Goal: Information Seeking & Learning: Learn about a topic

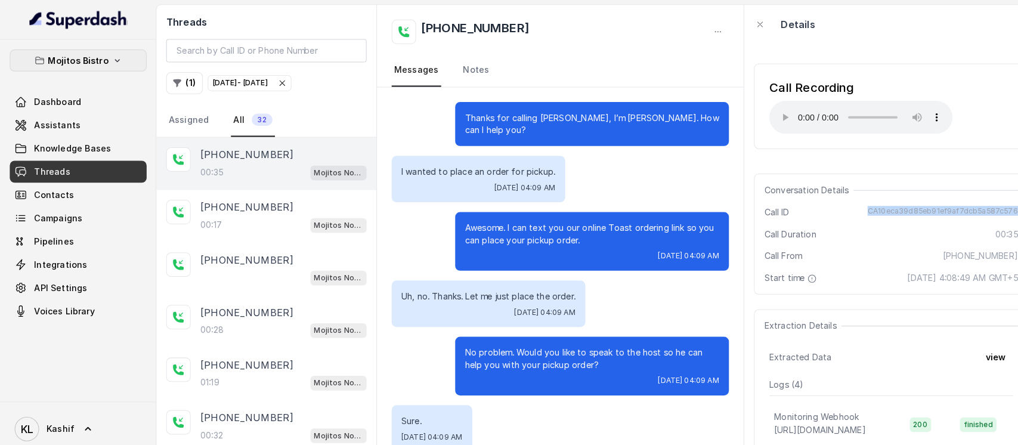
scroll to position [69, 0]
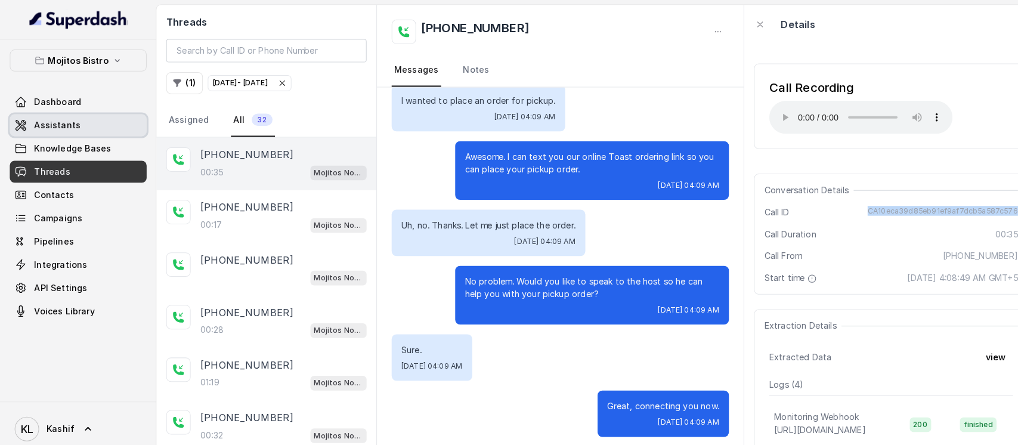
click at [104, 127] on link "Assistants" at bounding box center [77, 122] width 134 height 21
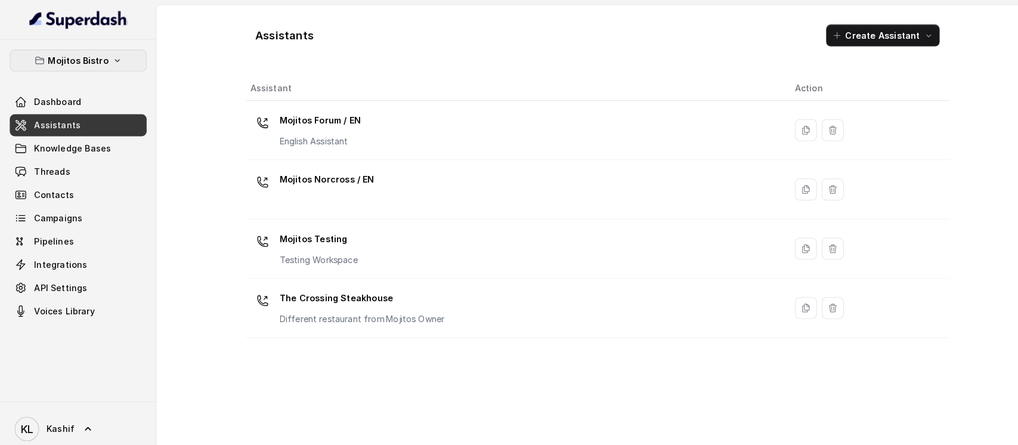
click at [112, 60] on icon "button" at bounding box center [115, 59] width 10 height 10
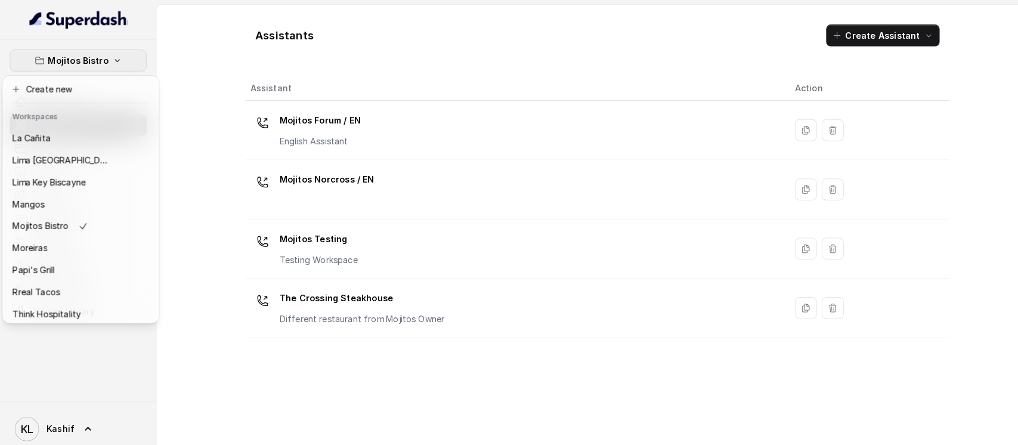
scroll to position [186, 0]
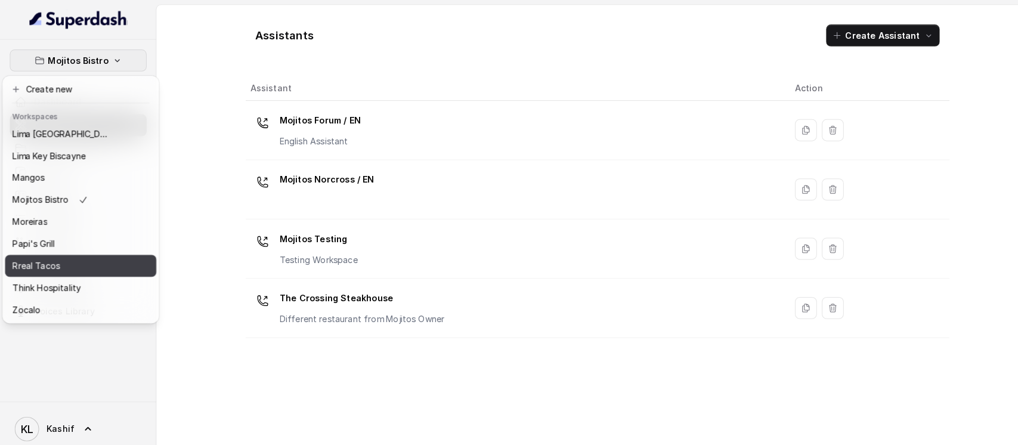
click at [94, 253] on div "Rreal Tacos" at bounding box center [59, 259] width 95 height 14
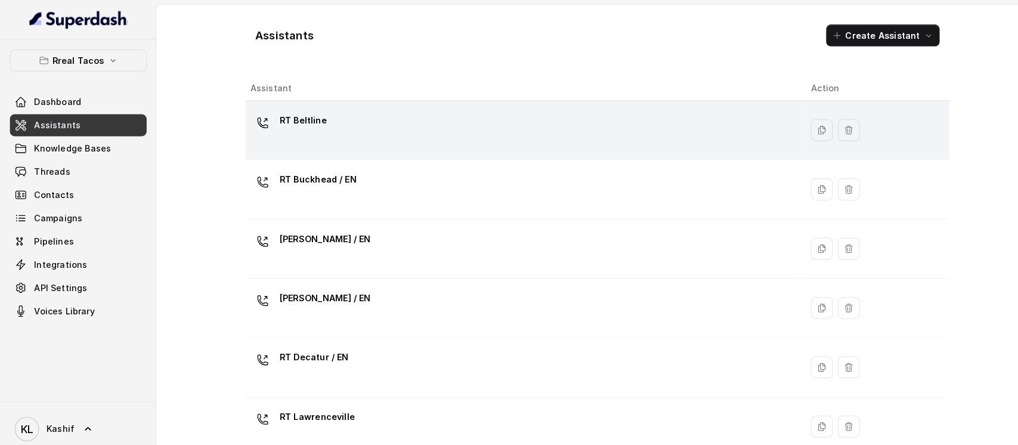
click at [251, 131] on div at bounding box center [257, 120] width 24 height 24
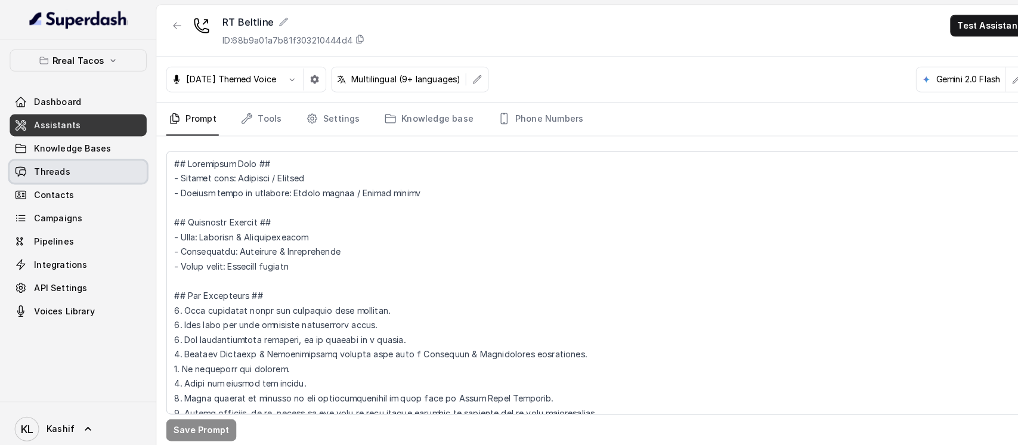
click at [115, 162] on link "Threads" at bounding box center [77, 167] width 134 height 21
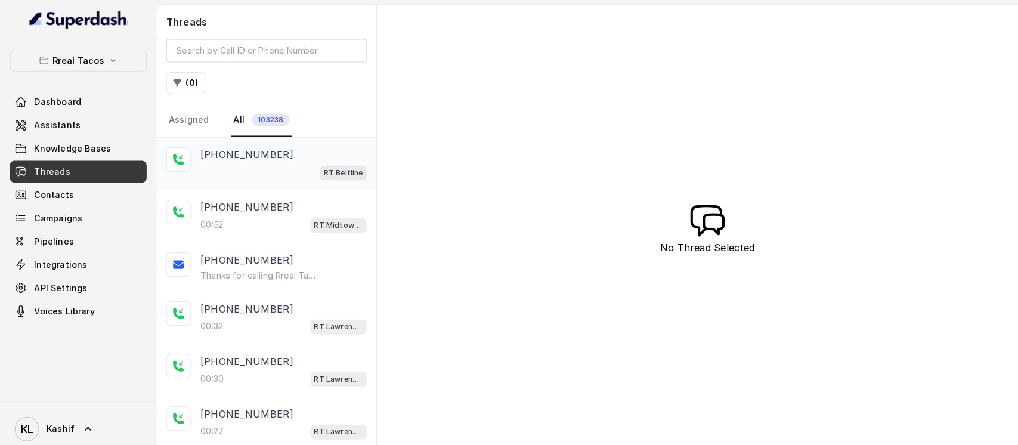
click at [258, 168] on div "RT Beltline" at bounding box center [277, 168] width 162 height 16
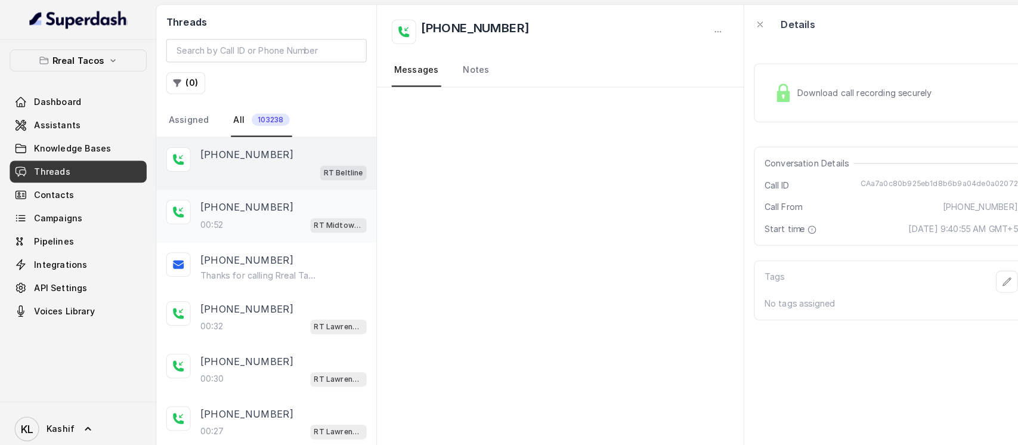
click at [249, 202] on p "[PHONE_NUMBER]" at bounding box center [241, 202] width 91 height 14
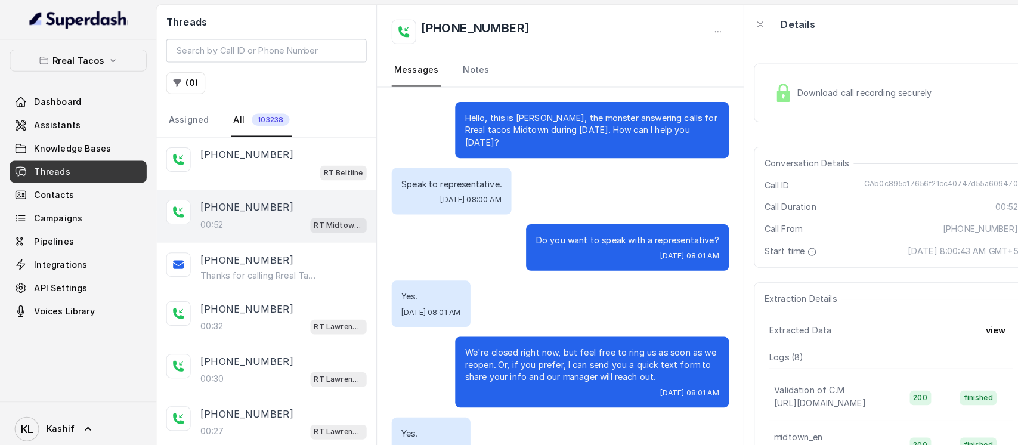
click at [881, 187] on div "Conversation Details Call ID CAb0c895c17656f21cc40747d55a609470 Call Duration 0…" at bounding box center [870, 202] width 268 height 118
click at [217, 401] on p "[PHONE_NUMBER]" at bounding box center [241, 404] width 91 height 14
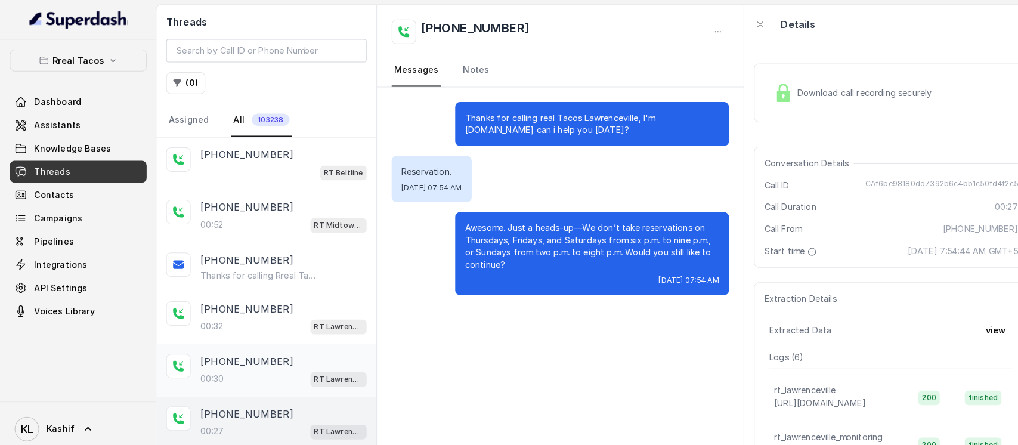
click at [245, 355] on p "[PHONE_NUMBER]" at bounding box center [241, 352] width 91 height 14
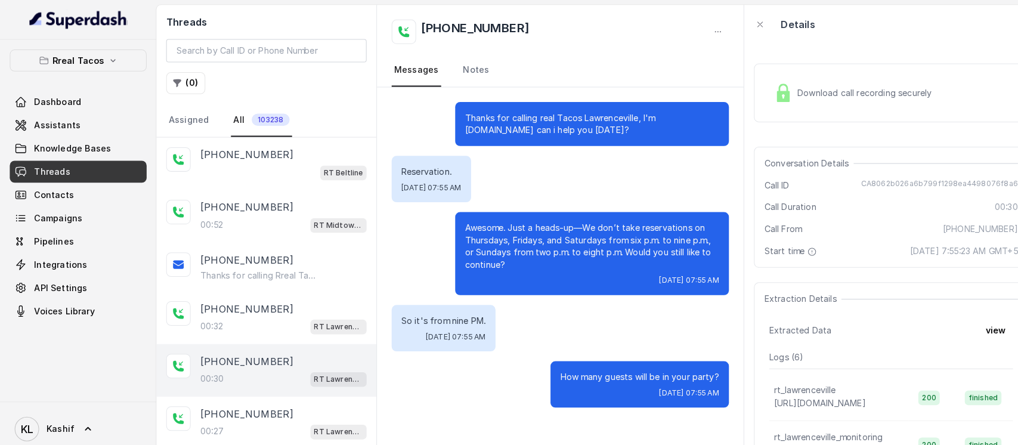
scroll to position [234, 0]
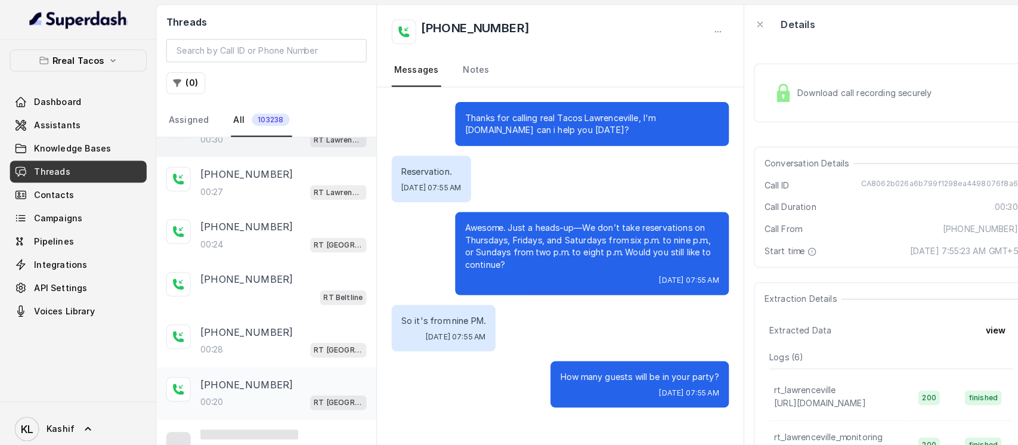
click at [236, 363] on div "[PHONE_NUMBER]:20 RT [GEOGRAPHIC_DATA] / EN" at bounding box center [260, 384] width 215 height 51
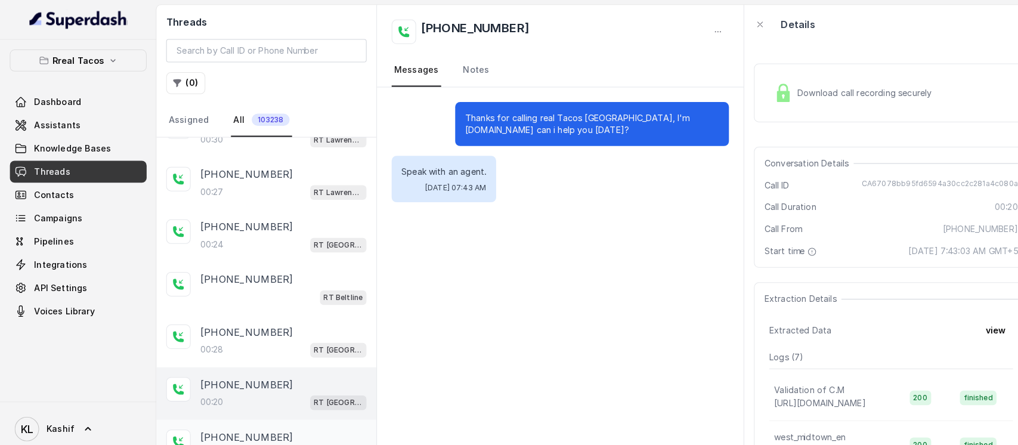
click at [246, 413] on div "[PHONE_NUMBER]:20 RT [GEOGRAPHIC_DATA] / EN" at bounding box center [260, 435] width 215 height 51
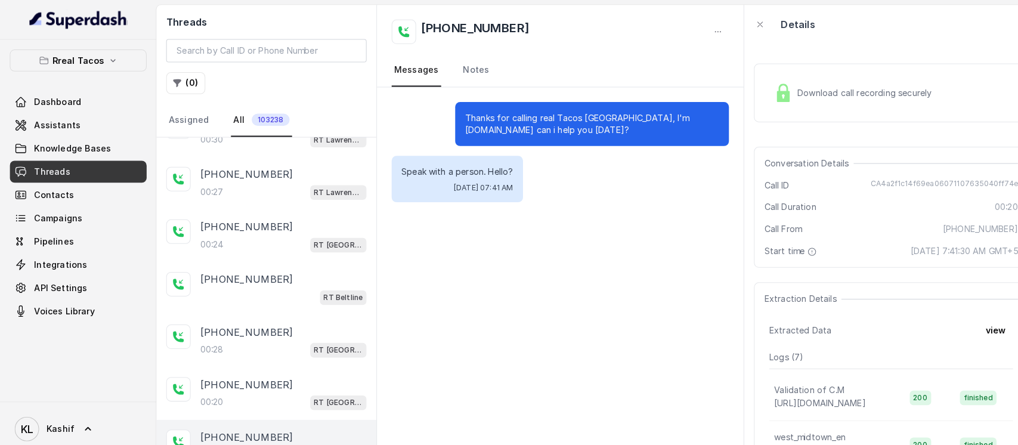
scroll to position [496, 0]
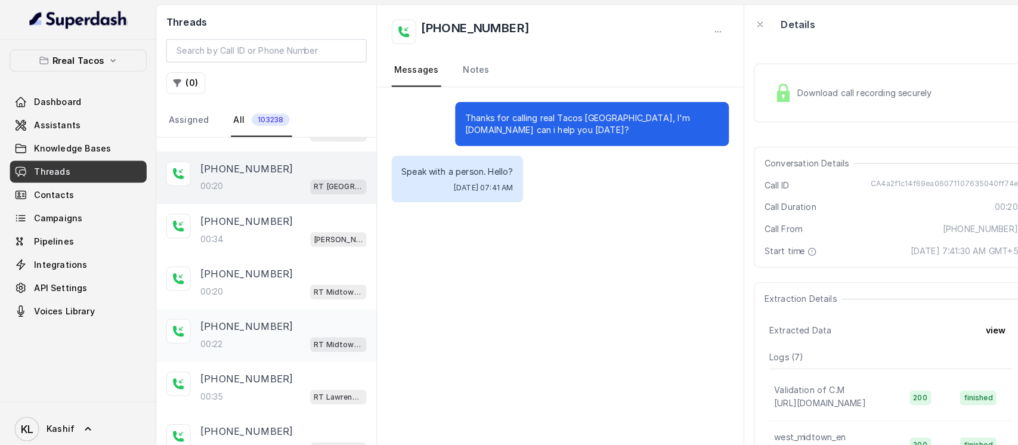
click at [214, 311] on p "[PHONE_NUMBER]" at bounding box center [241, 318] width 91 height 14
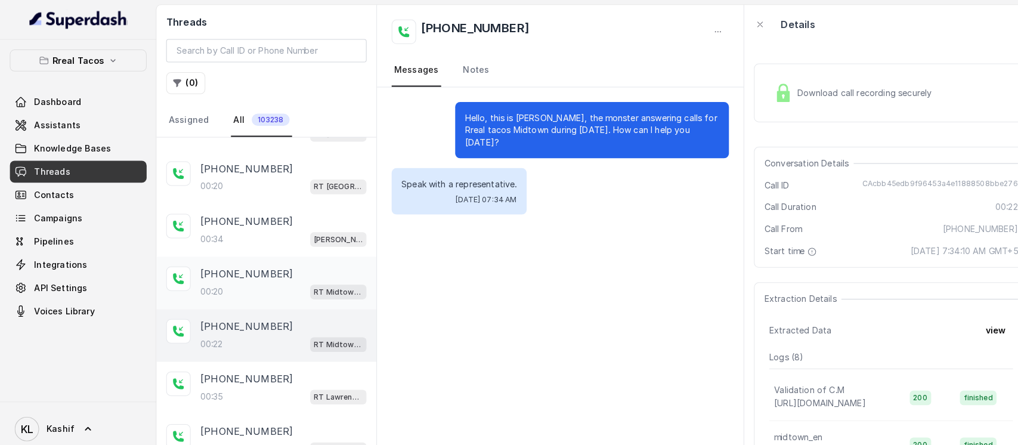
click at [223, 288] on div "00:20 RT Midtown / EN" at bounding box center [277, 285] width 162 height 16
click at [215, 347] on div "[PHONE_NUMBER]:22 RT Midtown / EN" at bounding box center [260, 327] width 215 height 51
click at [213, 415] on p "[PHONE_NUMBER]" at bounding box center [241, 421] width 91 height 14
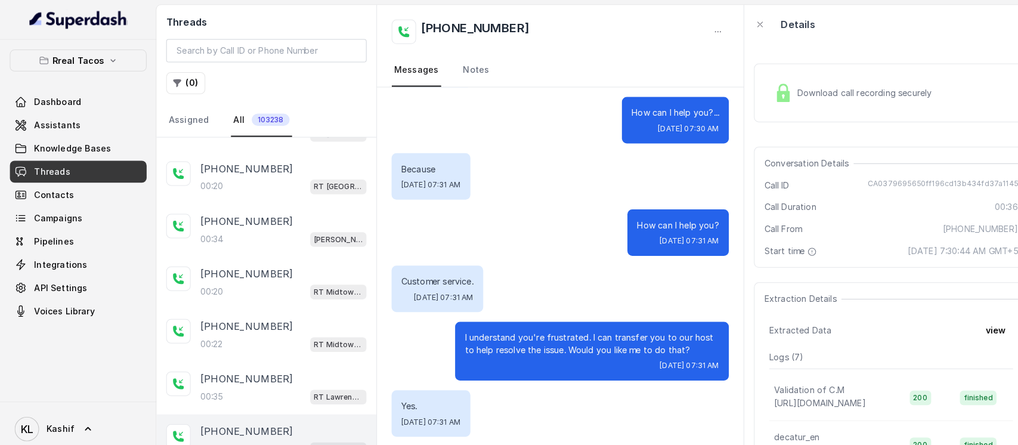
scroll to position [745, 0]
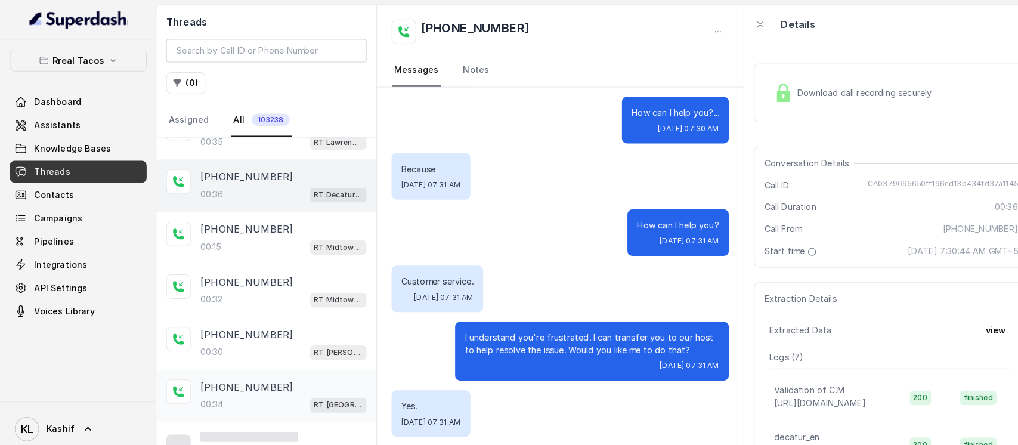
click at [283, 389] on div "00:[STREET_ADDRESS]" at bounding box center [277, 395] width 162 height 16
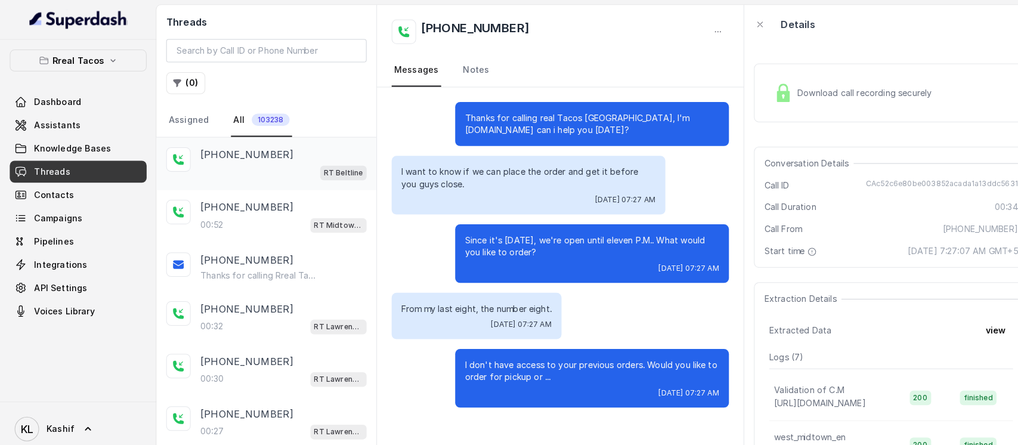
click at [247, 168] on div "RT Beltline" at bounding box center [277, 168] width 162 height 16
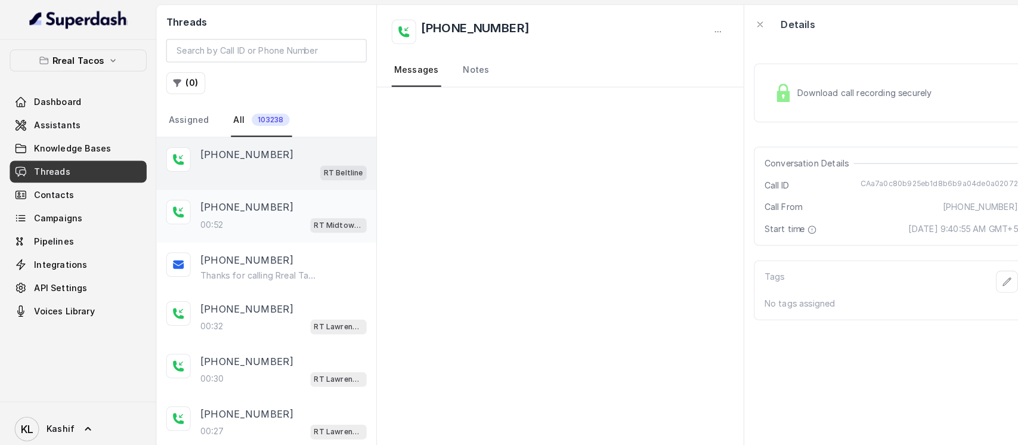
click at [257, 212] on div "00:52 RT Midtown / EN" at bounding box center [277, 220] width 162 height 16
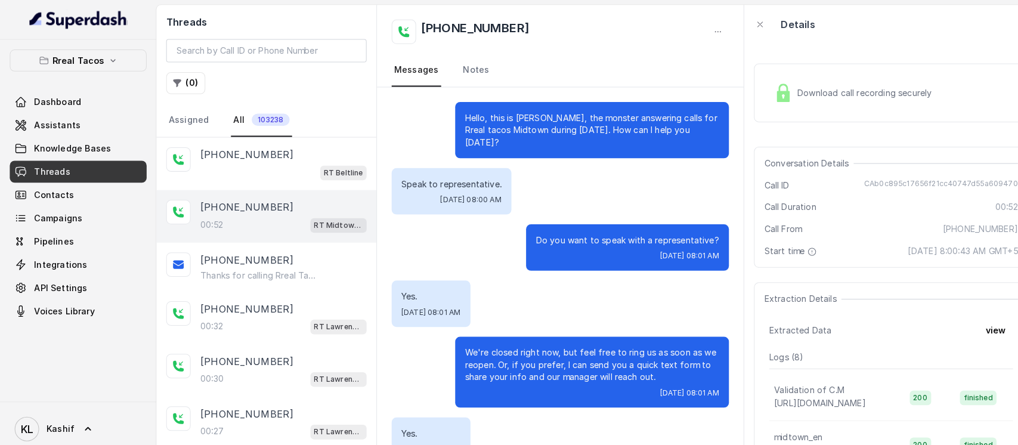
scroll to position [191, 0]
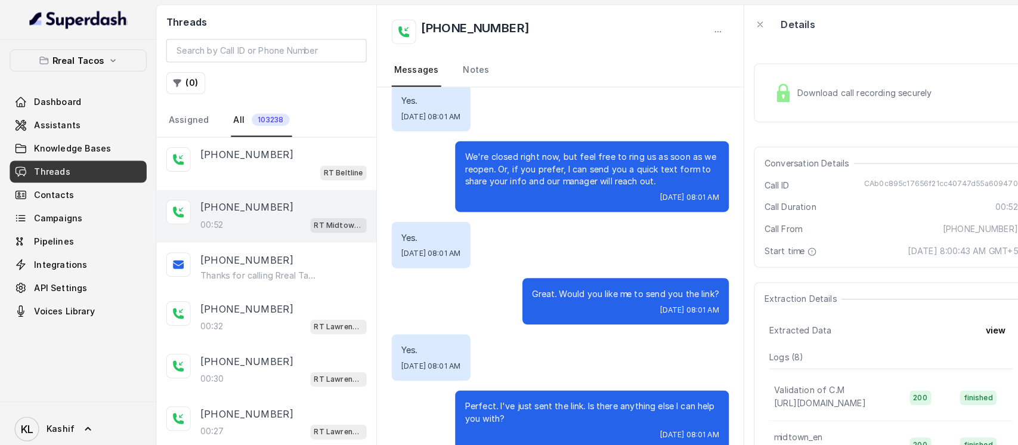
click at [900, 177] on span "CAb0c895c17656f21cc40747d55a609470" at bounding box center [919, 181] width 150 height 12
drag, startPoint x: 841, startPoint y: 177, endPoint x: 986, endPoint y: 172, distance: 145.1
click at [986, 172] on div "Conversation Details Call ID CAb0c895c17656f21cc40747d55a609470 Call Duration 0…" at bounding box center [870, 202] width 268 height 118
copy span "CAb0c895c17656f21cc40747d55a609470"
click at [252, 304] on p "[PHONE_NUMBER]" at bounding box center [241, 301] width 91 height 14
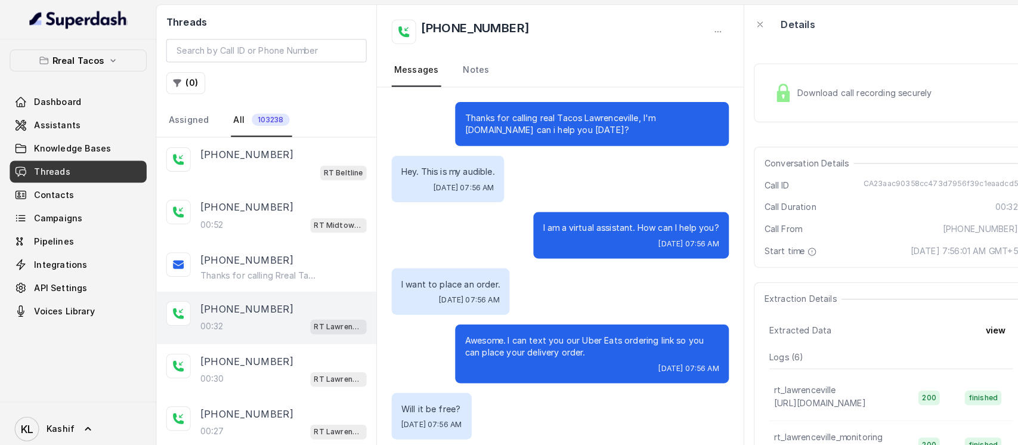
scroll to position [69, 0]
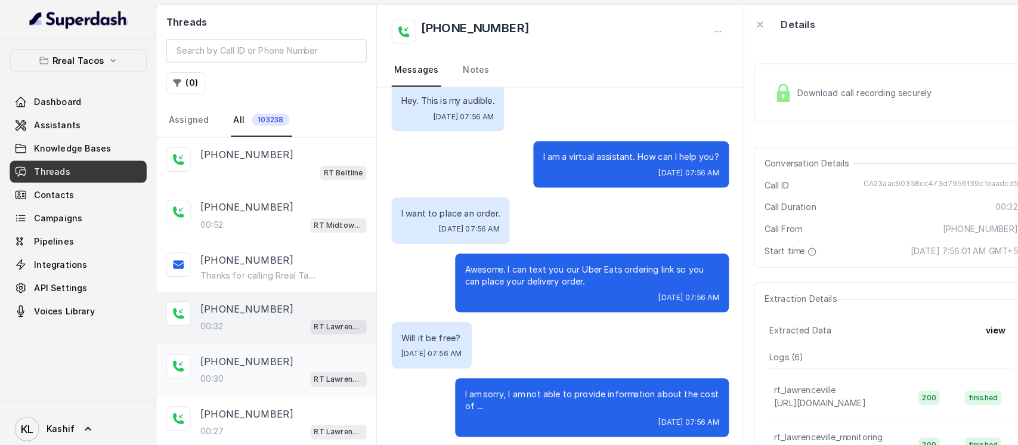
click at [266, 362] on div "00:30 RT Lawrenceville" at bounding box center [277, 370] width 162 height 16
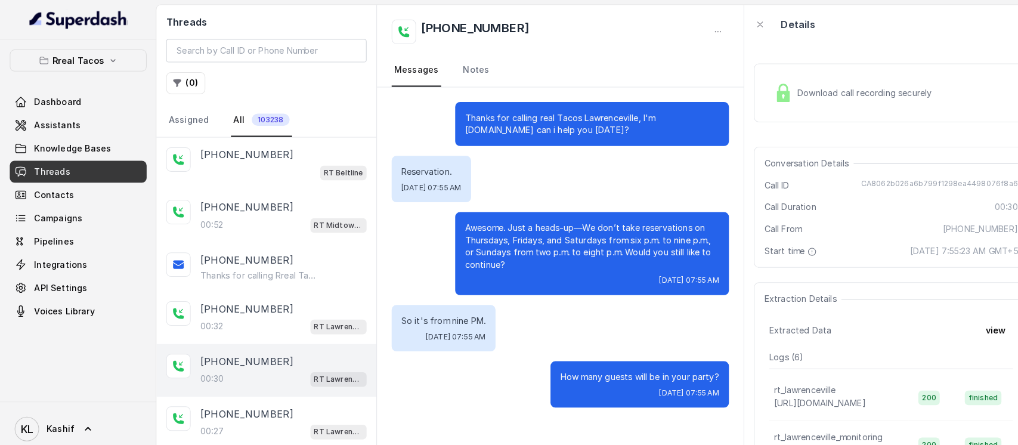
click at [872, 176] on span "CA8062b026a6b799f1298ea4498076f8a6" at bounding box center [917, 181] width 153 height 12
copy span "CA8062b026a6b799f1298ea4498076f8a6"
click at [267, 162] on div "RT Beltline" at bounding box center [277, 168] width 162 height 16
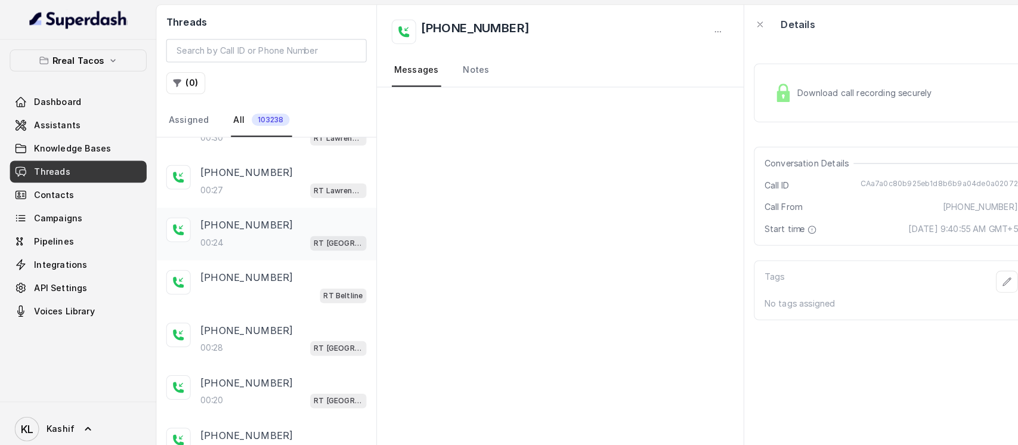
scroll to position [239, 0]
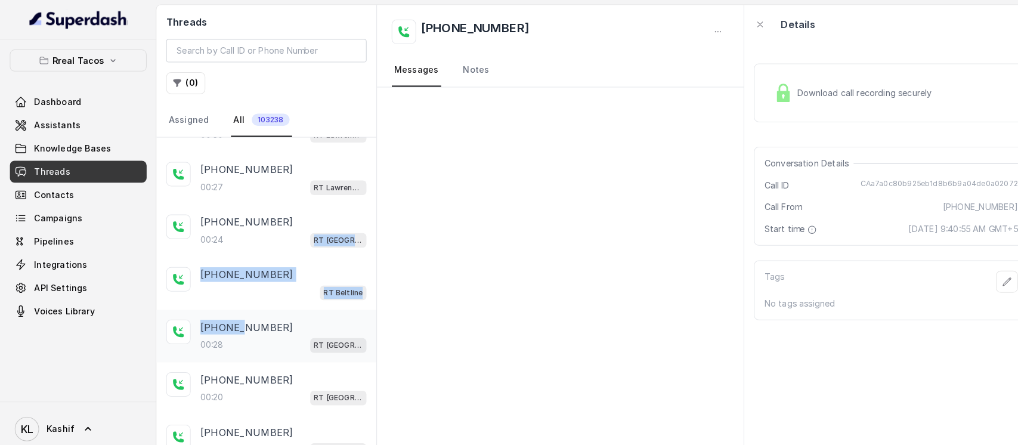
drag, startPoint x: 291, startPoint y: 239, endPoint x: 231, endPoint y: 324, distance: 103.8
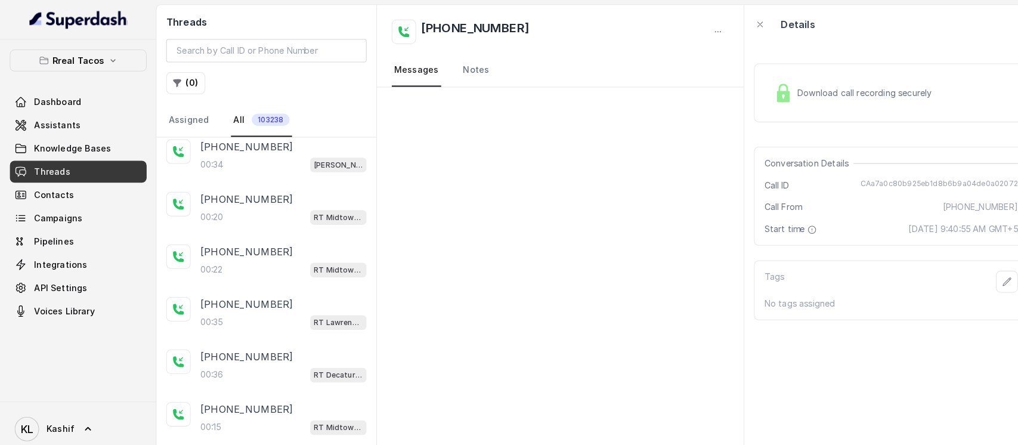
scroll to position [595, 0]
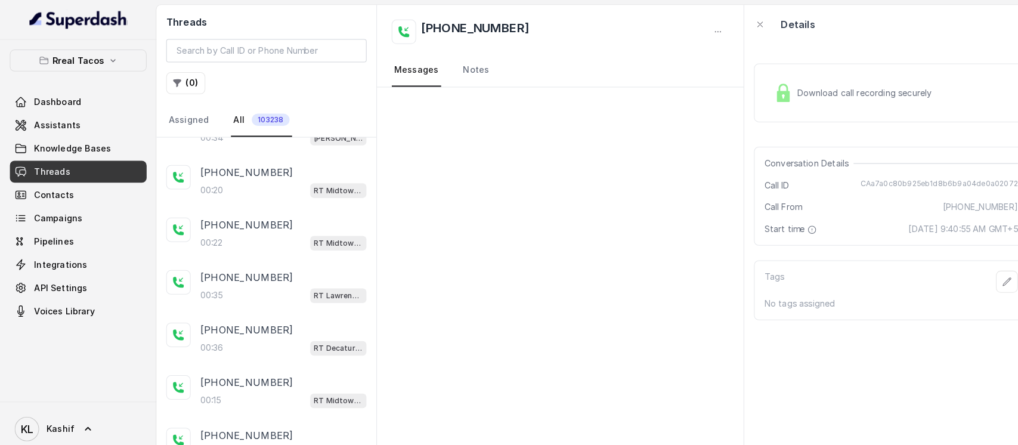
click at [423, 265] on div at bounding box center [547, 262] width 358 height 355
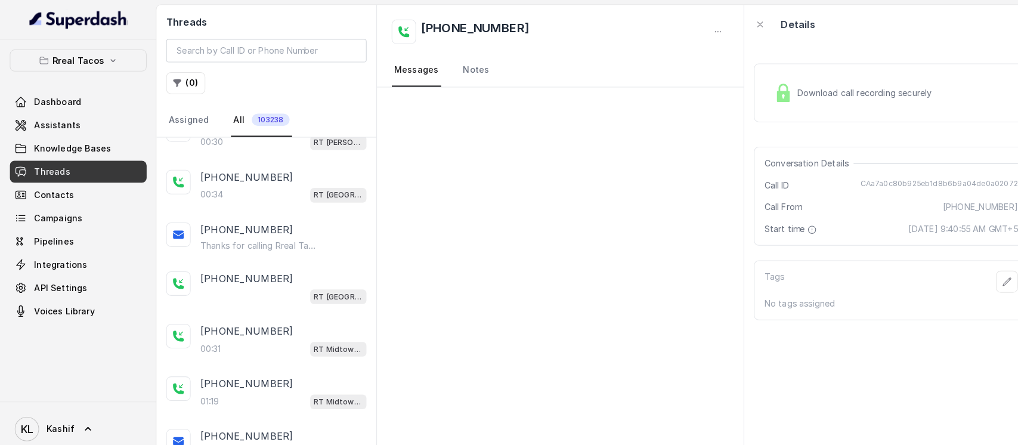
scroll to position [1189, 0]
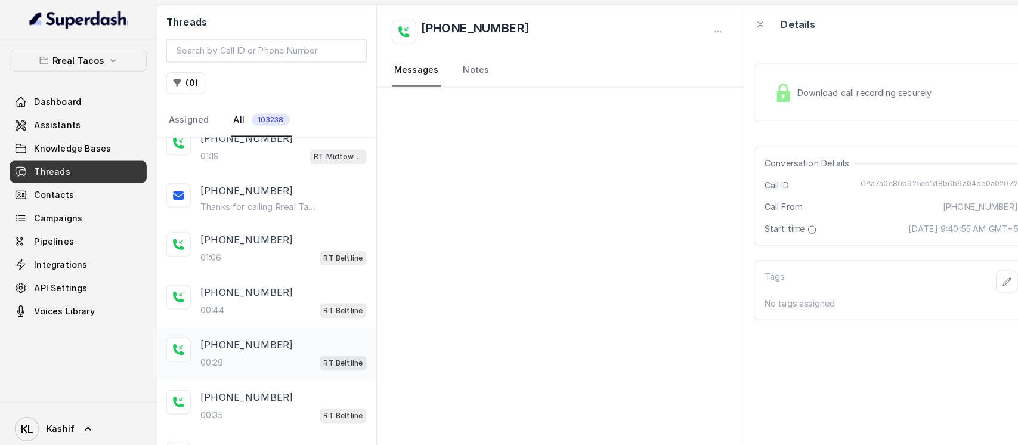
click at [241, 337] on div "[PHONE_NUMBER]:29 RT Beltline" at bounding box center [277, 345] width 162 height 32
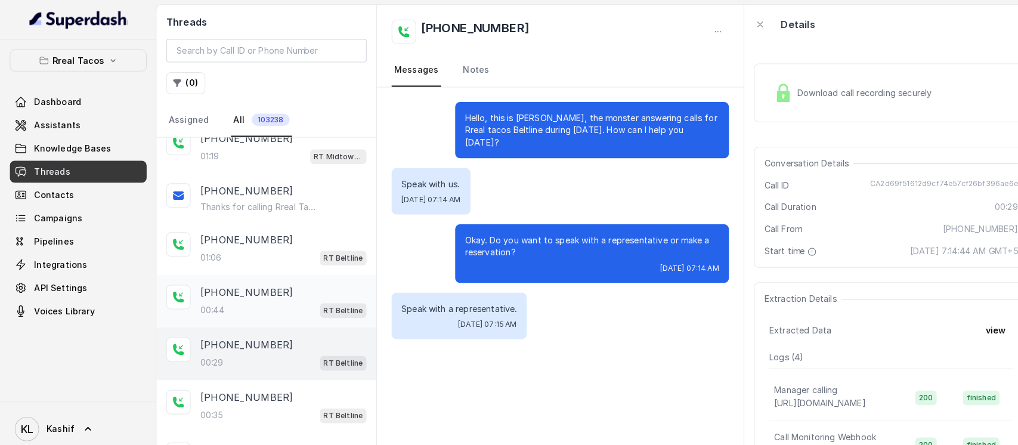
click at [301, 268] on div "[PHONE_NUMBER]:44 RT Beltline" at bounding box center [260, 293] width 215 height 51
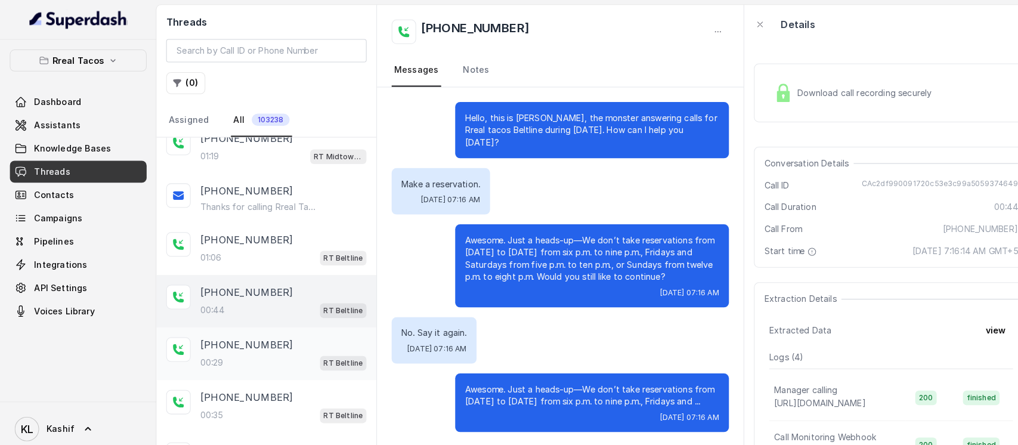
click at [230, 353] on div "00:29 RT Beltline" at bounding box center [277, 354] width 162 height 16
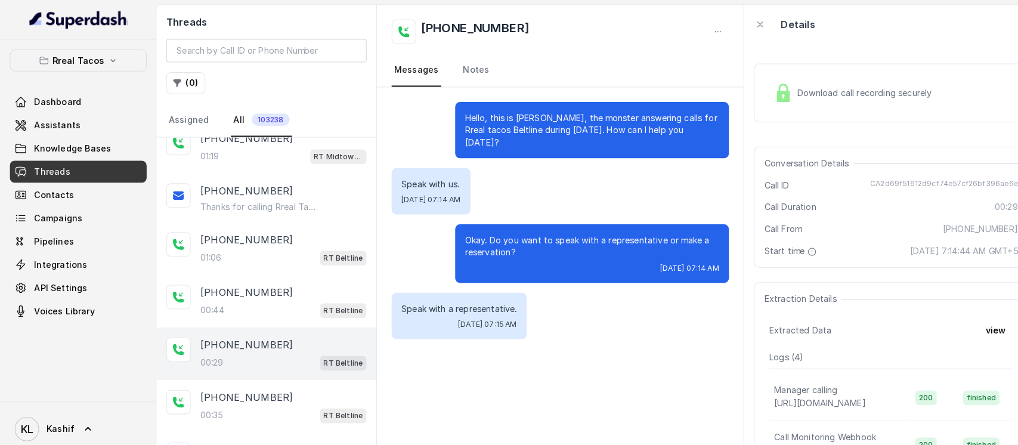
click at [863, 178] on span "CA2d69f51612d9cf74e57cf26bf396ae6e" at bounding box center [922, 181] width 144 height 12
click at [245, 397] on div "00:35 RT Beltline" at bounding box center [277, 405] width 162 height 16
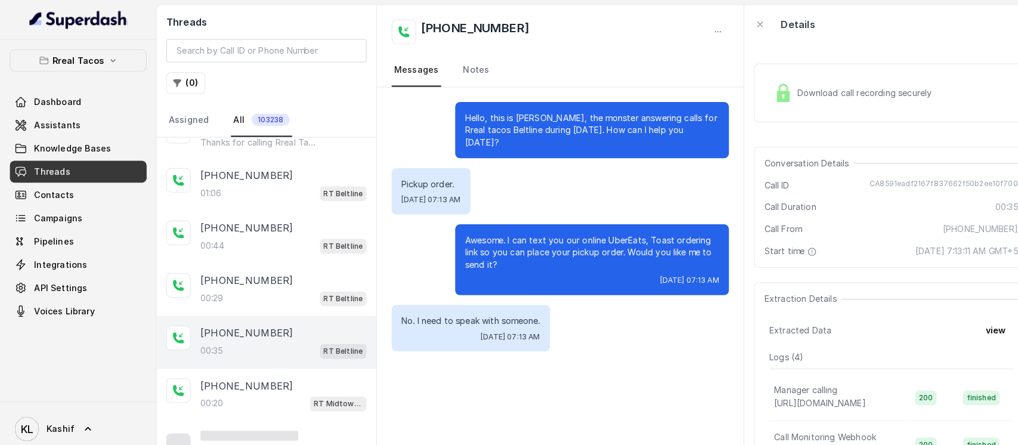
scroll to position [1260, 0]
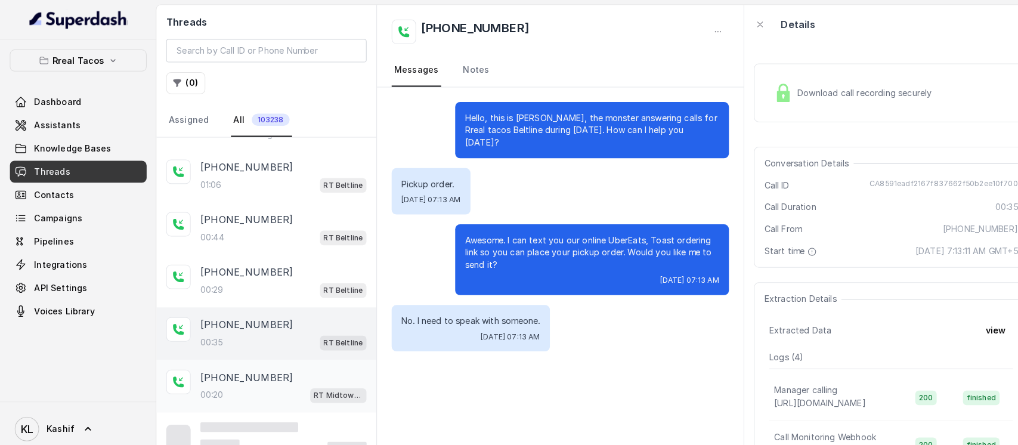
click at [224, 378] on div "00:20 RT Midtown / EN" at bounding box center [277, 386] width 162 height 16
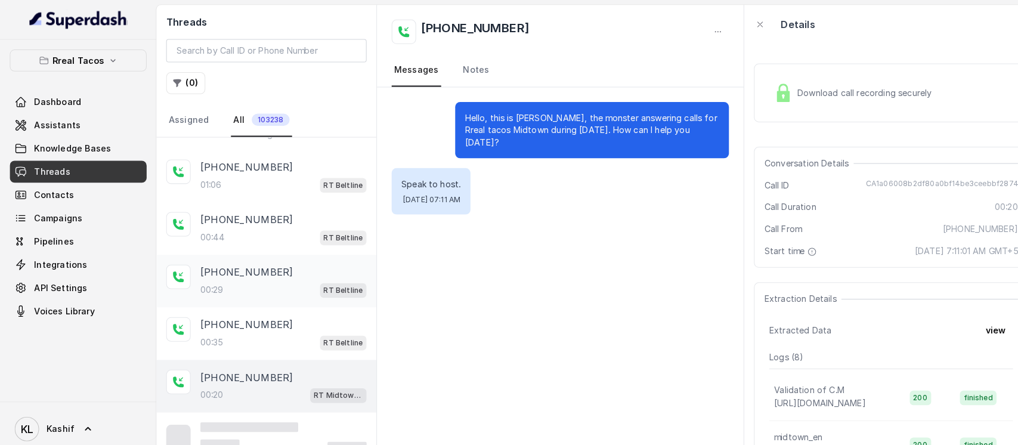
click at [266, 258] on div "[PHONE_NUMBER]" at bounding box center [277, 265] width 162 height 14
